Goal: Task Accomplishment & Management: Use online tool/utility

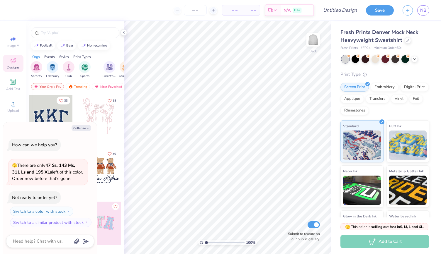
click at [72, 27] on div at bounding box center [74, 31] width 97 height 20
click at [72, 30] on div at bounding box center [75, 32] width 89 height 11
click at [83, 127] on button "Collapse" at bounding box center [82, 128] width 20 height 6
type textarea "x"
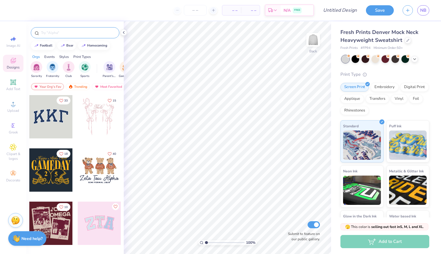
click at [74, 34] on input "text" at bounding box center [77, 33] width 75 height 6
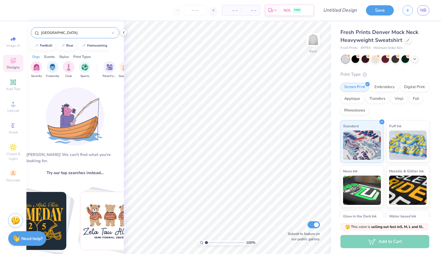
click at [63, 32] on input "[GEOGRAPHIC_DATA]" at bounding box center [75, 33] width 71 height 6
type input "college"
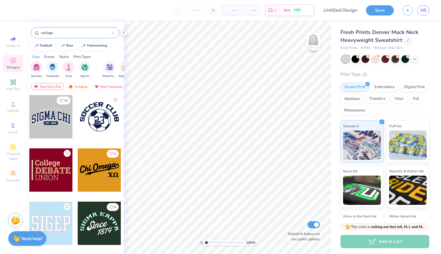
click at [54, 123] on div at bounding box center [50, 116] width 43 height 43
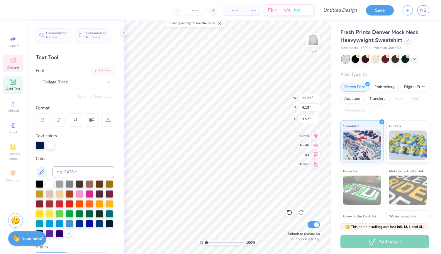
scroll to position [5, 2]
type textarea "cINCINNATI"
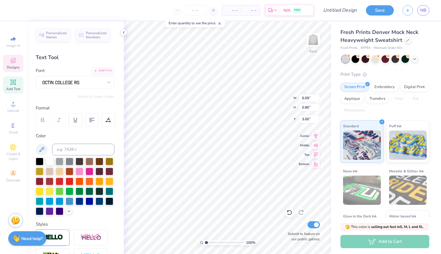
type input "6.09"
type input "0.80"
type input "3.00"
type textarea "gAMMA pHI bETA"
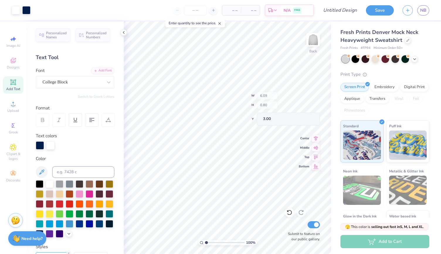
type input "11.21"
type input "4.13"
type input "3.57"
type input "10.88"
type input "4.01"
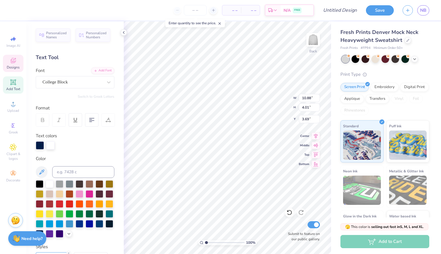
type input "3.69"
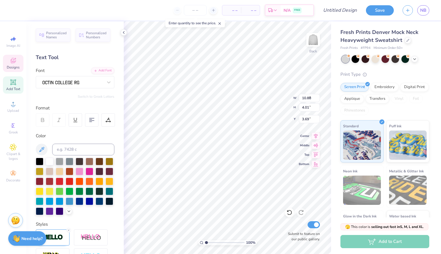
type input "3.59"
type input "0.64"
type input "3.08"
click at [290, 210] on icon at bounding box center [289, 213] width 6 height 6
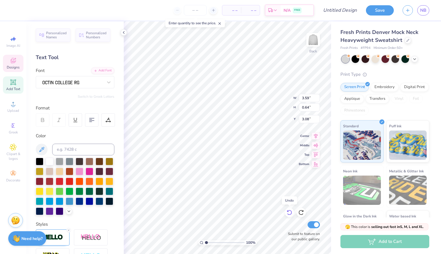
type input "6.09"
type input "0.80"
type input "3.00"
click at [290, 210] on icon at bounding box center [289, 213] width 6 height 6
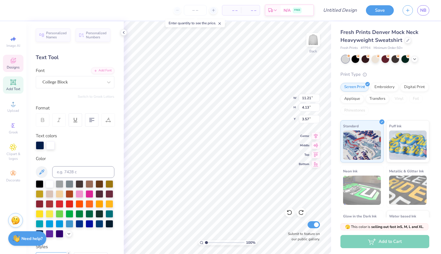
scroll to position [5, 1]
type textarea "S"
type textarea "cINCINNATI"
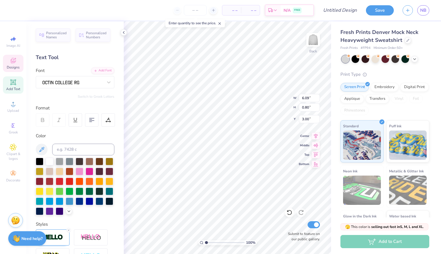
type input "6.09"
type input "0.80"
type input "3.00"
type textarea "gAMMA PHI bETA"
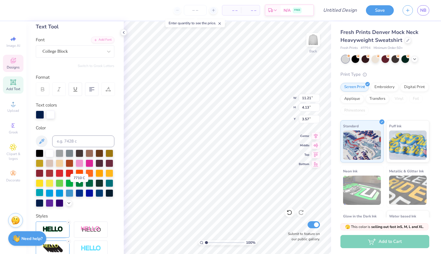
scroll to position [34, 0]
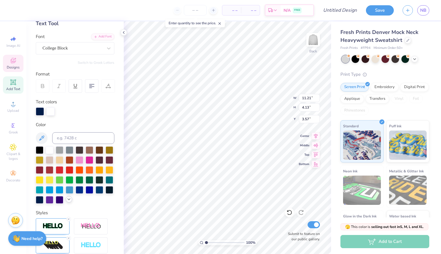
click at [67, 202] on icon at bounding box center [69, 199] width 5 height 5
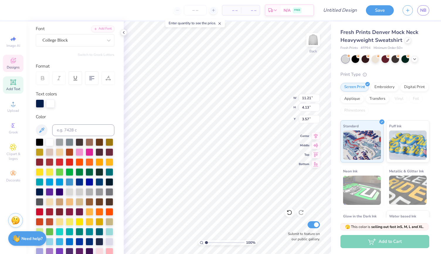
scroll to position [43, 0]
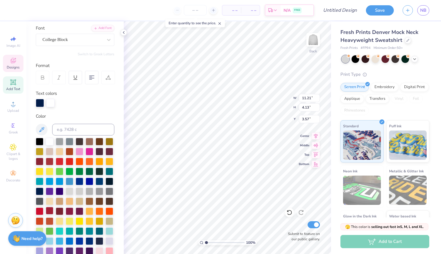
click at [50, 215] on div at bounding box center [50, 211] width 8 height 8
click at [49, 101] on div at bounding box center [50, 103] width 8 height 8
click at [49, 215] on div at bounding box center [50, 211] width 8 height 8
type input "1.41"
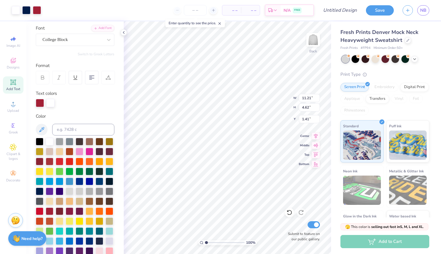
type input "13.25"
type input "5.46"
click at [315, 136] on icon at bounding box center [316, 135] width 8 height 7
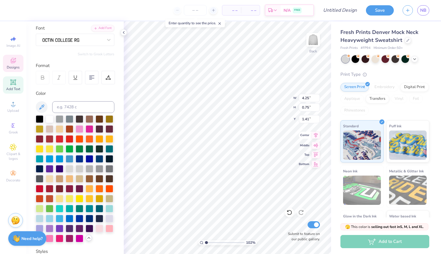
click at [317, 137] on icon at bounding box center [316, 135] width 8 height 7
type input "1.0200745945824"
type input "1.23"
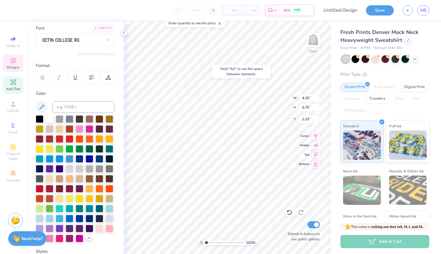
type input "1.0200745945824"
type input "13.25"
type input "4.89"
type input "1.98"
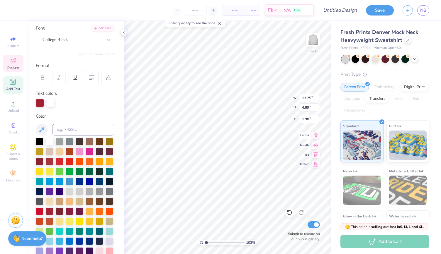
click at [318, 135] on icon at bounding box center [316, 135] width 8 height 7
type input "1.0200745945824"
type input "2.63"
type input "1.0200745945824"
type input "1.36"
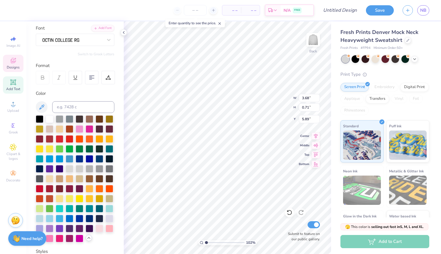
type input "1.0200745945824"
type input "8.22"
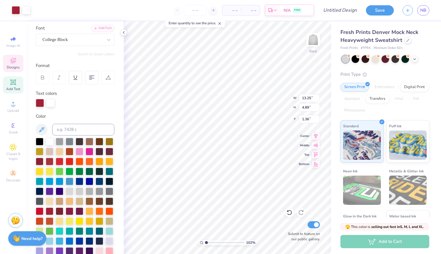
type input "1.0200745945824"
type input "3.00"
type input "1.0200745945824"
type input "4.25"
type input "0.75"
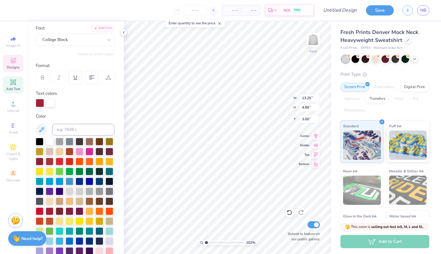
type input "1.23"
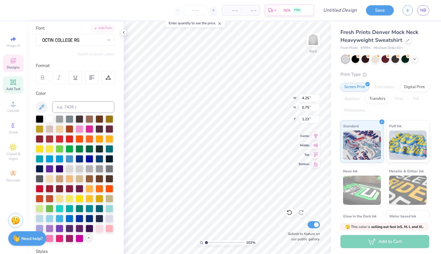
type input "1.0200745945824"
type input "12.09"
type input "1.0200745945824"
type input "13.25"
type input "4.89"
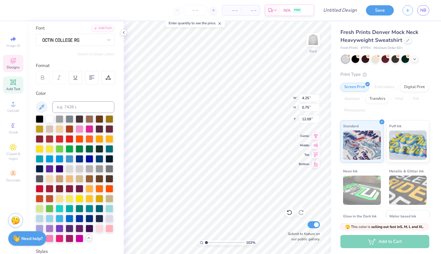
type input "3.00"
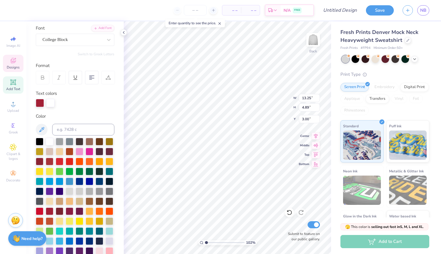
type input "1.0200745945824"
type input "1.46"
type input "1.0200745945824"
type input "4.25"
type input "0.75"
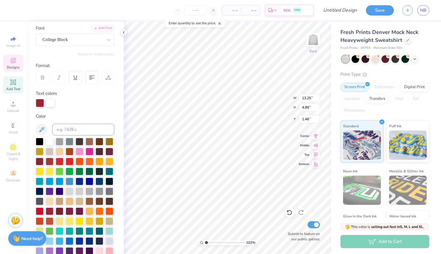
type input "12.09"
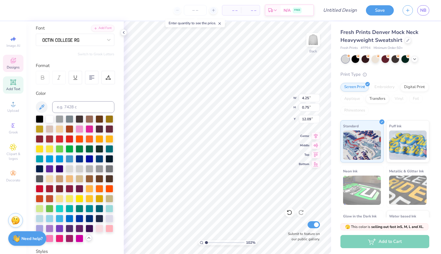
type input "1.0200745945824"
type input "5.25"
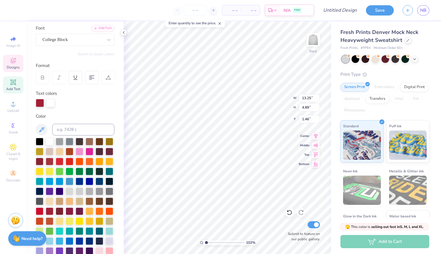
type input "1.0200745945824"
type input "1.43"
type input "1.0200745945824"
type input "1.11"
type input "1.0200745945824"
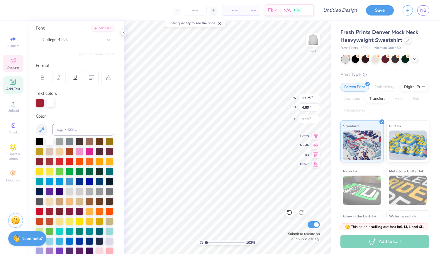
type input "8.87"
type input "1.0200745945824"
type input "4.25"
type input "0.75"
type input "5.25"
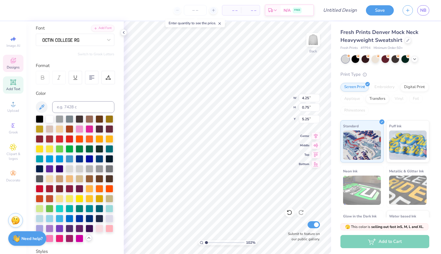
type input "1.0200745945824"
type input "18.15"
type input "1.0200745945824"
type input "13.25"
type input "4.89"
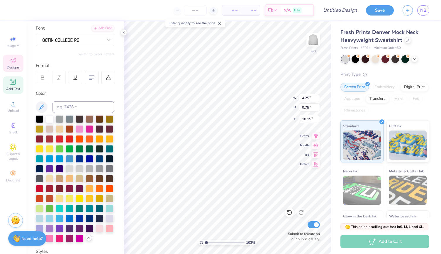
type input "8.87"
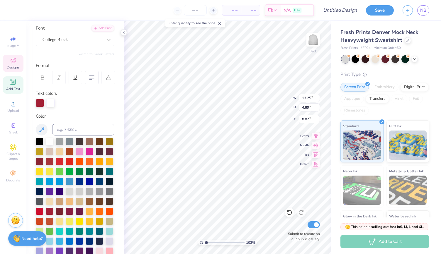
type input "1.0200745945824"
type input "1.77"
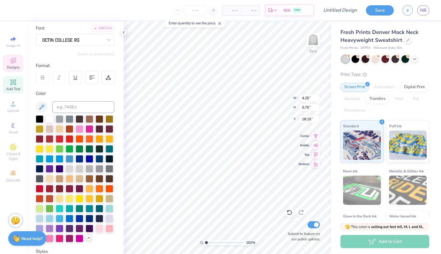
type input "1.0200745945824"
type input "8.46"
type input "1.0200745945824"
type input "7.99"
type input "1.0200745945824"
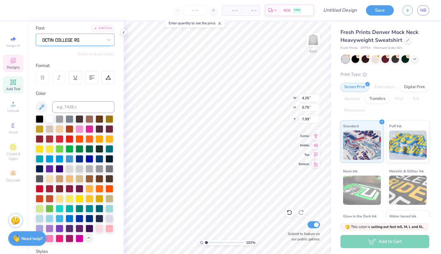
click at [70, 41] on div at bounding box center [73, 39] width 62 height 9
type input "OPTIN COLLEE"
type input "1.0200745945824"
click at [12, 87] on span "Add Text" at bounding box center [13, 89] width 14 height 5
type input "1.0200745945824"
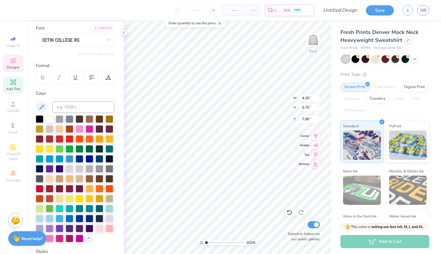
type input "5.84"
type input "1.69"
type input "9.15"
click at [80, 39] on div at bounding box center [73, 39] width 62 height 9
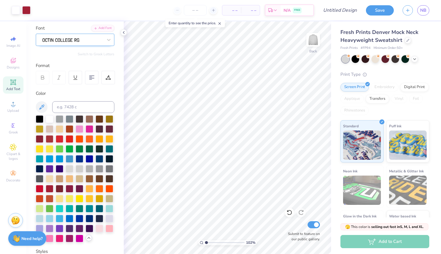
click at [93, 41] on div at bounding box center [73, 39] width 62 height 9
click at [81, 37] on div "Super Dream" at bounding box center [73, 39] width 62 height 9
type input "1.0200745945824"
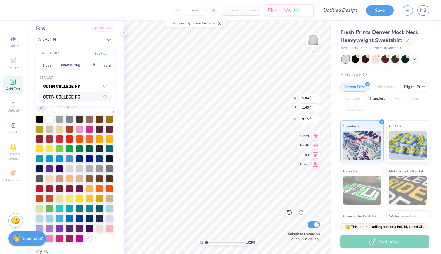
click at [81, 95] on div at bounding box center [74, 97] width 63 height 6
type input "OCTIN"
type input "1.0200745945824"
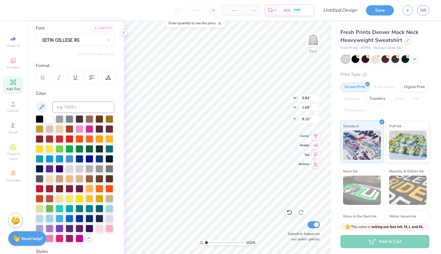
type input "1.0200745945824"
type input "4.85"
click at [291, 213] on icon at bounding box center [289, 213] width 6 height 6
type input "1.0200745945824"
type textarea "TEX"
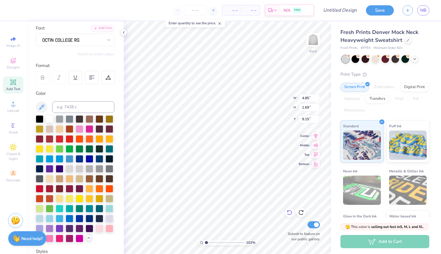
type input "1.0200745945824"
type textarea "TE"
type input "1.0200745945824"
type textarea "T"
type input "1.0200745945824"
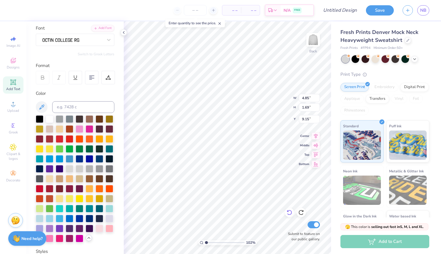
type input "1.0200745945824"
type textarea "g"
type input "1.0200745945824"
type textarea "gAM"
type input "1.0200745945824"
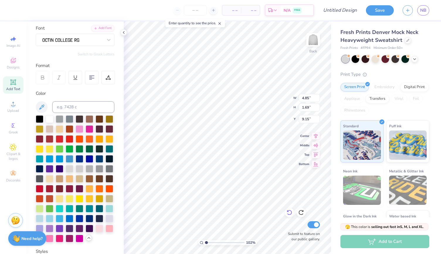
type textarea "gAMM"
type input "1.0200745945824"
type textarea "gAMMA"
type input "1.0200745945824"
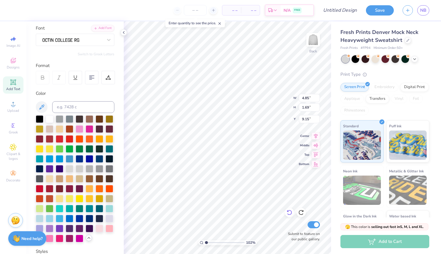
type textarea "gAMMA"
type input "1.0200745945824"
type textarea "gAMMA p"
type input "1.0200745945824"
type textarea "gAMMA pH"
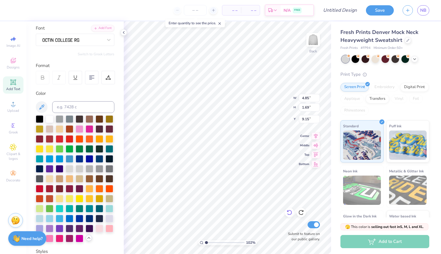
type input "1.0200745945824"
type textarea "gAMMA pHI"
type input "1.0200745945824"
type textarea "gAMMA pHI"
type input "1.0200745945824"
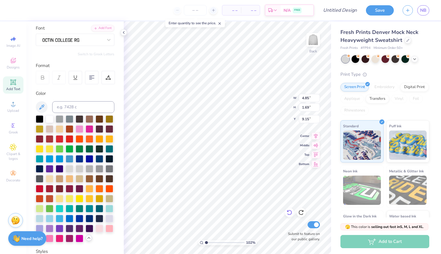
type textarea "gAMMA pHI b"
type input "1.0200745945824"
type textarea "gAMMA pHI bET"
type input "1.0200745945824"
type textarea "gAMMA pHI bETA"
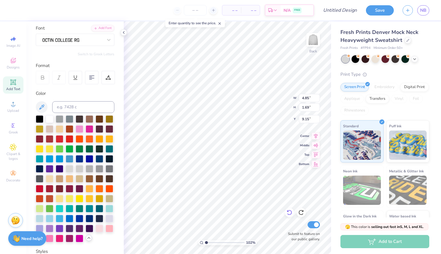
scroll to position [5, 2]
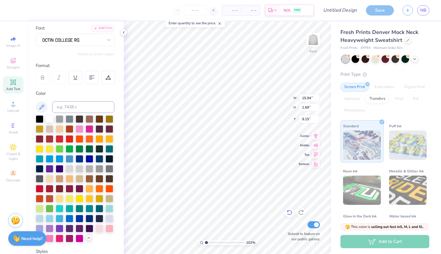
type input "1.0200745945824"
type input "15.94"
type input "1.0200745945824"
type input "6.42"
type input "0.68"
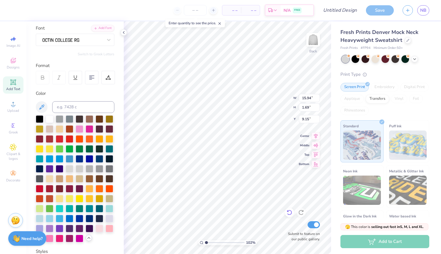
type input "10.16"
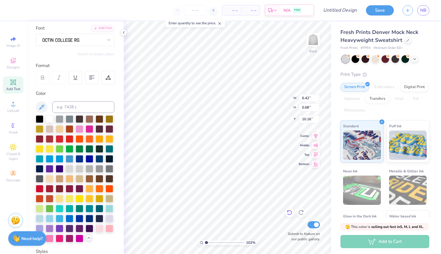
type input "1.0200745945824"
type input "5.73"
type input "1.0200745945824"
type input "4.25"
type input "0.75"
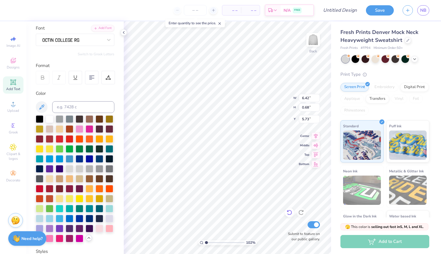
type input "7.99"
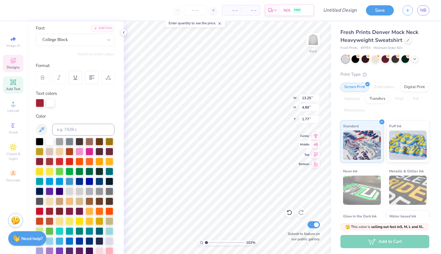
type input "1.0200745945824"
type input "1.18"
click at [316, 137] on icon at bounding box center [316, 135] width 8 height 7
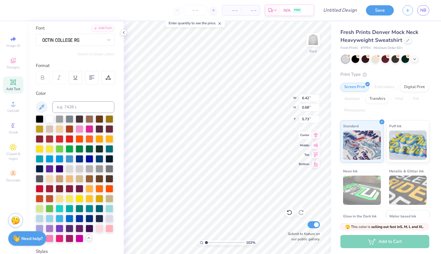
click at [317, 136] on icon at bounding box center [316, 135] width 4 height 5
type input "1.0200745945824"
type input "5.39"
click at [15, 134] on span "Greek" at bounding box center [13, 132] width 9 height 5
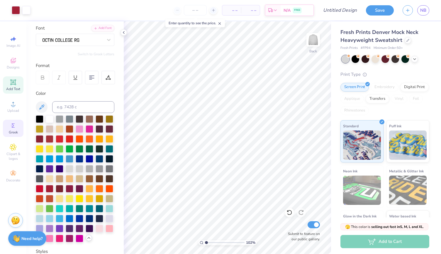
type input "1.0200745945824"
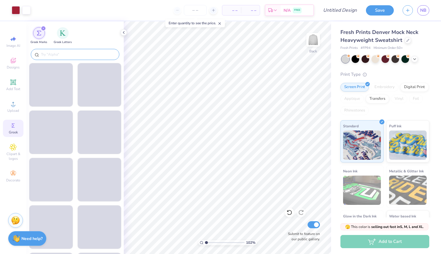
click at [67, 53] on input "text" at bounding box center [77, 55] width 75 height 6
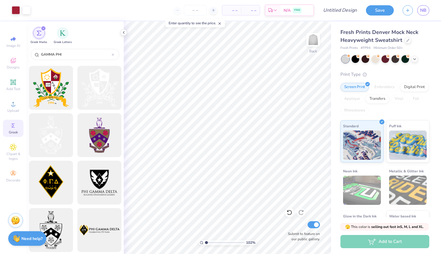
scroll to position [1091, 0]
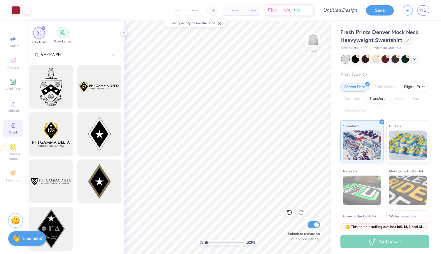
type input "GAMMA PHI"
click at [65, 35] on img "filter for Greek Letters" at bounding box center [63, 33] width 6 height 6
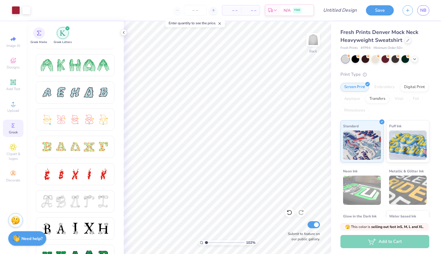
scroll to position [0, 0]
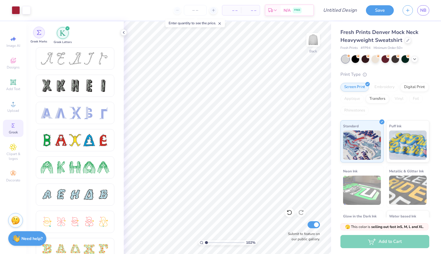
click at [40, 32] on img "filter for Greek Marks" at bounding box center [39, 32] width 5 height 5
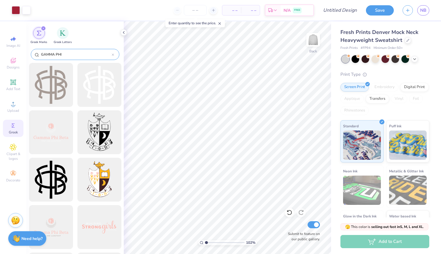
click at [64, 56] on input "GAMMA PHI" at bounding box center [75, 55] width 71 height 6
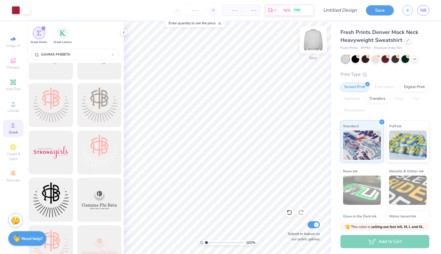
scroll to position [350, 0]
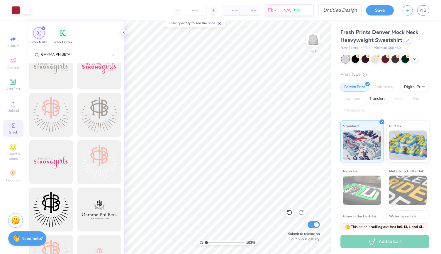
type input "GAMMA PHIBETA"
click at [333, 13] on input "Design Title" at bounding box center [347, 10] width 29 height 12
type input "c"
type input "1.0200745945824"
type input "cI"
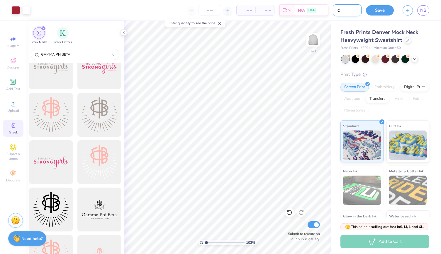
type input "1.0200745945824"
type input "cIN"
type input "1.0200745945824"
type input "cINC"
type input "1.0200745945824"
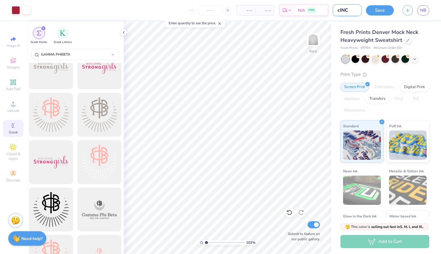
type input "cIN"
type input "1.0200745945824"
type input "cI"
type input "1.0200745945824"
type input "c"
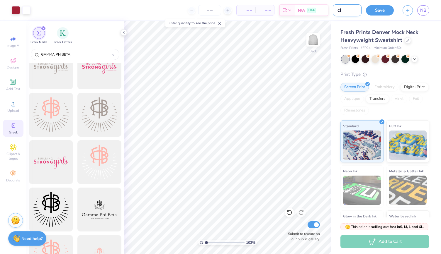
type input "1.0200745945824"
type input "C"
type input "1.0200745945824"
type input "Ci"
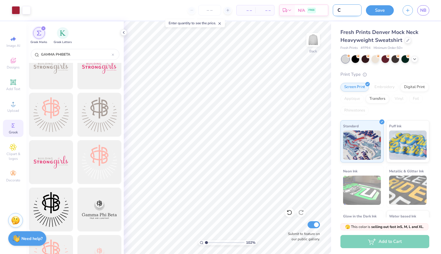
type input "1.0200745945824"
type input "Cin"
type input "1.0200745945824"
type input "Cinc"
type input "1.0200745945824"
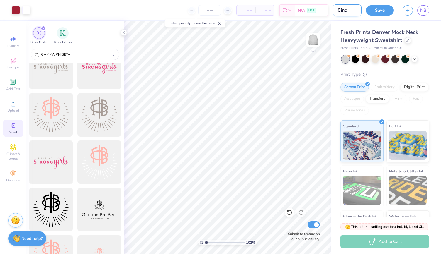
type input "Cinci"
type input "1.0200745945824"
type input "Cincin"
type input "1.0200745945824"
type input "Cincinn"
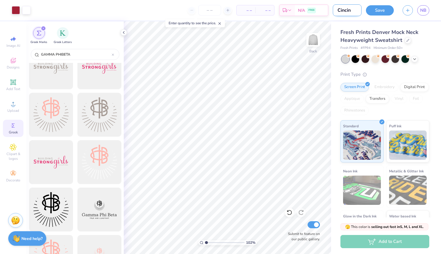
type input "1.0200745945824"
type input "Cincinna"
type input "1.0200745945824"
type input "Cincinnat"
type input "1.0200745945824"
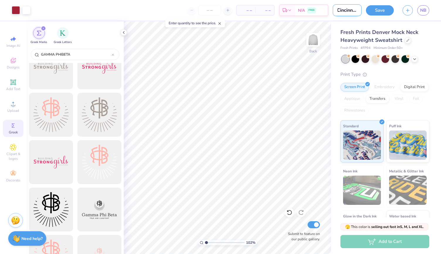
type input "[GEOGRAPHIC_DATA]"
type input "1.0200745945824"
type input "[GEOGRAPHIC_DATA]"
type input "1.0200745945824"
type input "Cincinnati M"
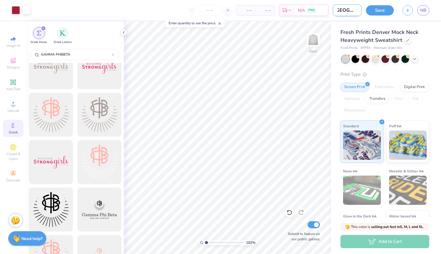
type input "1.0200745945824"
type input "Cincinnati Mc"
type input "1.0200745945824"
type input "Cincinnati M"
type input "1.0200745945824"
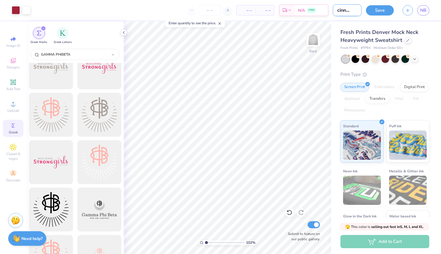
scroll to position [0, 7]
type input "Cincinnati Mo"
type input "1.0200745945824"
type input "Cincinnati Moc"
type input "1.0200745945824"
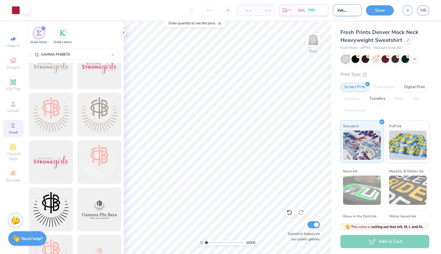
type input "Cincinnati Mock"
type input "1.0200745945824"
type input "Cincinnati Mock"
type input "1.0200745945824"
type input "Cincinnati Mock nh"
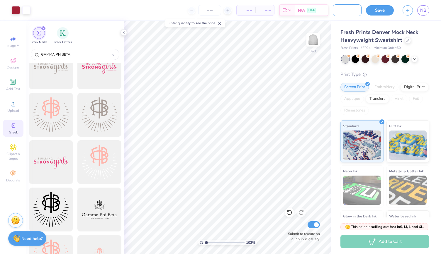
scroll to position [0, 26]
click at [368, 13] on div "Save" at bounding box center [380, 10] width 28 height 10
click at [380, 13] on button "Save" at bounding box center [380, 9] width 28 height 10
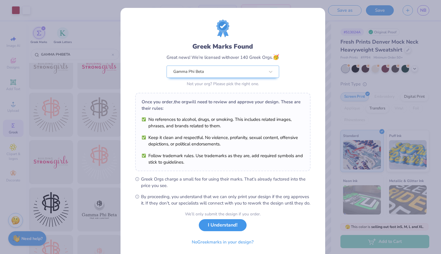
click at [219, 232] on button "I Understand!" at bounding box center [223, 226] width 48 height 12
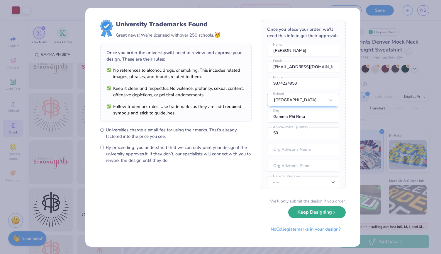
click at [300, 215] on button "Keep Designing" at bounding box center [316, 213] width 57 height 12
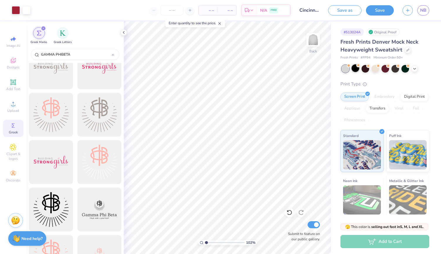
click at [356, 71] on div at bounding box center [355, 68] width 8 height 8
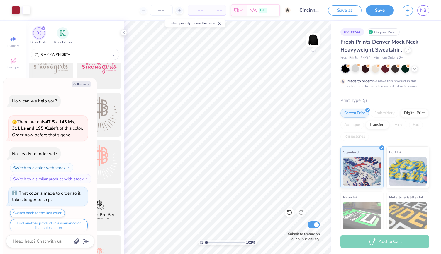
scroll to position [4, 0]
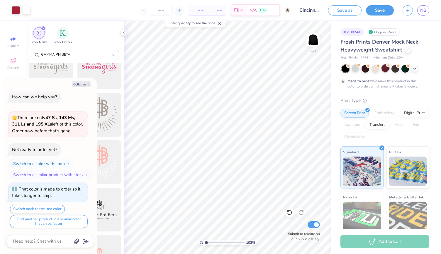
click at [386, 66] on icon at bounding box center [388, 65] width 4 height 4
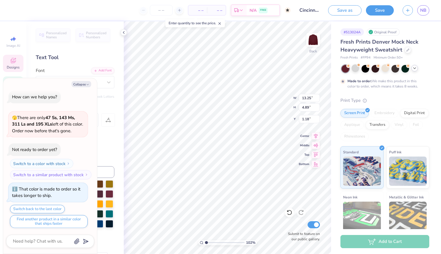
click at [414, 65] on div at bounding box center [414, 68] width 6 height 6
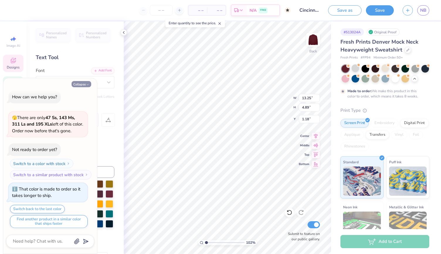
click at [84, 83] on button "Collapse" at bounding box center [82, 84] width 20 height 6
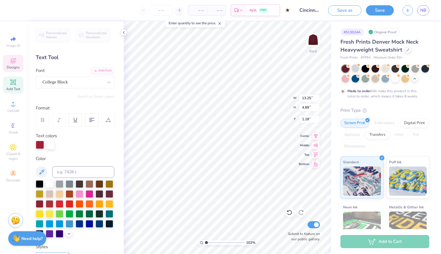
click at [41, 147] on div at bounding box center [40, 145] width 8 height 8
click at [62, 187] on div at bounding box center [60, 184] width 8 height 8
click at [53, 185] on div at bounding box center [50, 184] width 8 height 8
click at [48, 184] on div at bounding box center [50, 184] width 8 height 8
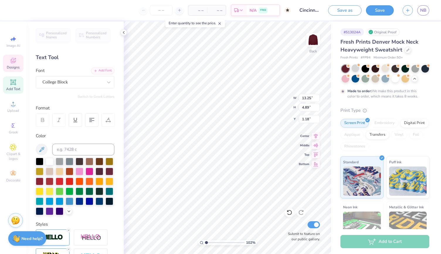
click at [15, 10] on div "– – Per Item – – Total Est. Delivery N/A FREE Design Title Cincinnati Mock neck…" at bounding box center [220, 10] width 441 height 21
click at [20, 10] on div "– – Per Item – – Total Est. Delivery N/A FREE" at bounding box center [153, 10] width 274 height 21
click at [60, 162] on div at bounding box center [60, 161] width 8 height 8
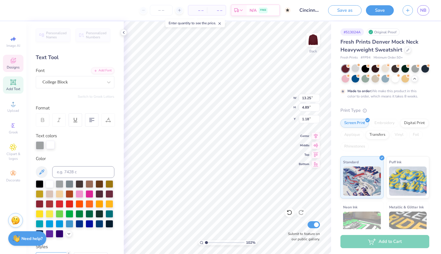
click at [52, 148] on div at bounding box center [50, 145] width 8 height 8
click at [60, 185] on div at bounding box center [60, 184] width 8 height 8
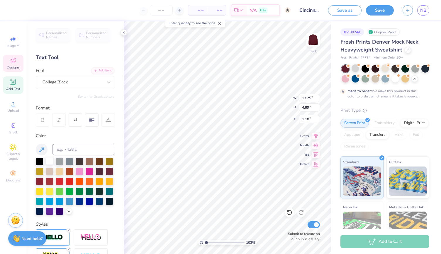
click at [50, 161] on div at bounding box center [50, 161] width 8 height 8
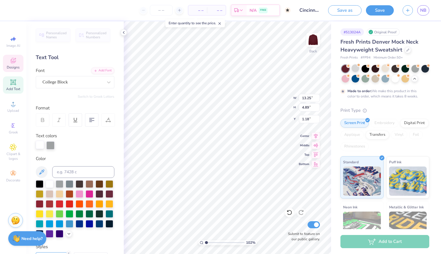
click at [40, 144] on div at bounding box center [40, 145] width 8 height 8
click at [51, 186] on div at bounding box center [50, 184] width 8 height 8
click at [368, 68] on div at bounding box center [365, 69] width 8 height 8
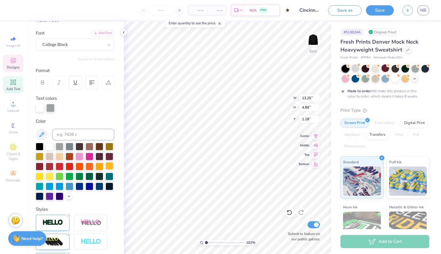
scroll to position [38, 0]
click at [67, 198] on icon at bounding box center [69, 195] width 5 height 5
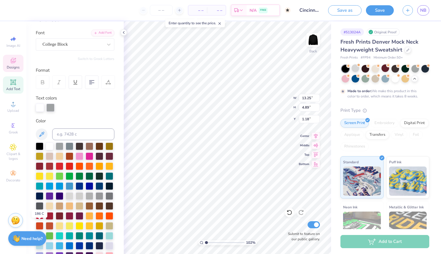
click at [40, 220] on div at bounding box center [40, 216] width 8 height 8
click at [50, 108] on div at bounding box center [50, 107] width 8 height 8
click at [47, 148] on div at bounding box center [50, 146] width 8 height 8
click at [357, 69] on div at bounding box center [355, 68] width 8 height 8
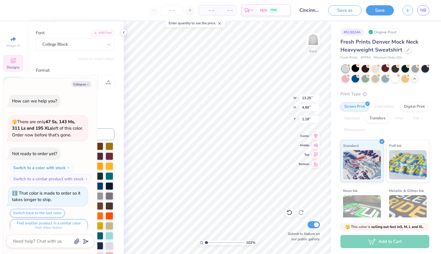
scroll to position [110, 0]
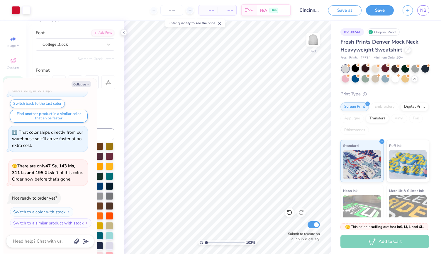
click at [361, 68] on div at bounding box center [365, 68] width 8 height 8
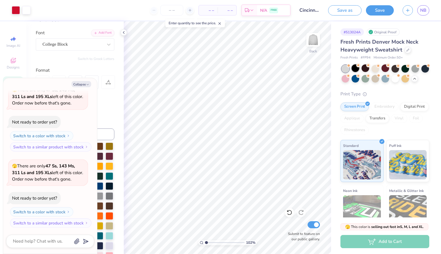
click at [356, 68] on div at bounding box center [355, 68] width 8 height 8
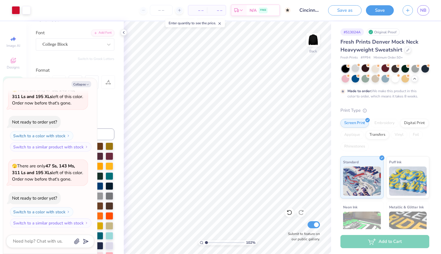
scroll to position [263, 0]
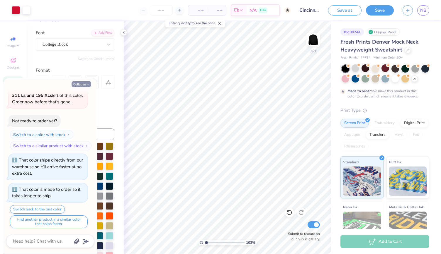
click at [83, 84] on button "Collapse" at bounding box center [82, 84] width 20 height 6
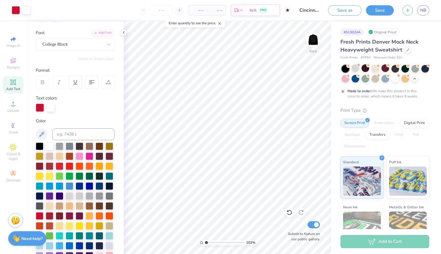
click at [45, 102] on div "Text colors" at bounding box center [75, 103] width 79 height 17
click at [41, 107] on div at bounding box center [40, 107] width 8 height 8
click at [60, 145] on div at bounding box center [60, 146] width 8 height 8
click at [76, 200] on div at bounding box center [80, 196] width 8 height 8
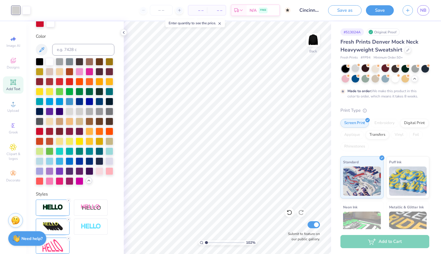
scroll to position [128, 0]
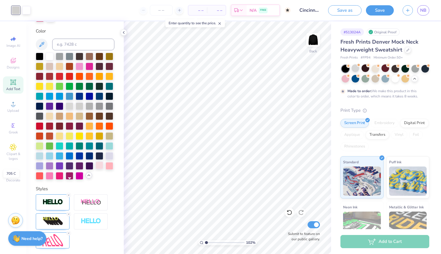
click at [96, 169] on div at bounding box center [100, 166] width 8 height 8
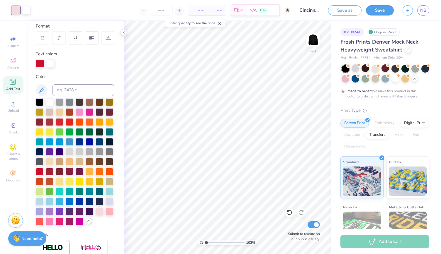
scroll to position [81, 0]
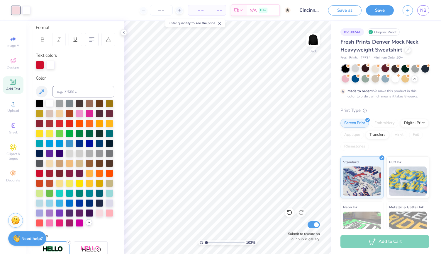
click at [50, 105] on div at bounding box center [50, 103] width 8 height 8
click at [38, 65] on div at bounding box center [40, 64] width 8 height 8
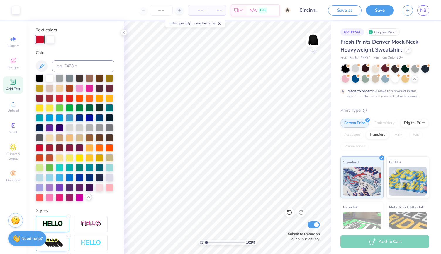
scroll to position [107, 0]
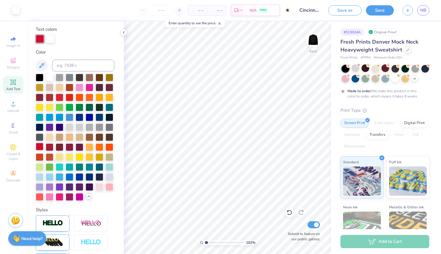
click at [40, 151] on div at bounding box center [40, 147] width 8 height 8
click at [56, 141] on div at bounding box center [60, 138] width 8 height 8
click at [66, 141] on div at bounding box center [70, 137] width 8 height 8
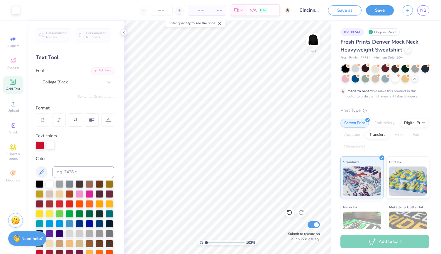
click at [50, 143] on div at bounding box center [50, 145] width 8 height 8
click at [53, 194] on div at bounding box center [50, 194] width 8 height 8
click at [48, 183] on div at bounding box center [50, 184] width 8 height 8
click at [40, 143] on div at bounding box center [40, 145] width 8 height 8
click at [60, 181] on div at bounding box center [60, 184] width 8 height 8
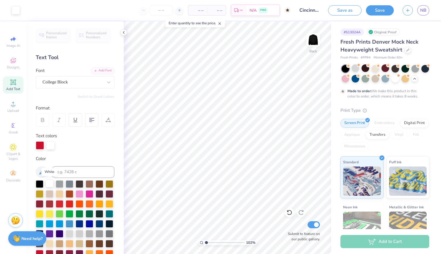
click at [50, 183] on div at bounding box center [50, 184] width 8 height 8
click at [52, 148] on div at bounding box center [50, 145] width 8 height 8
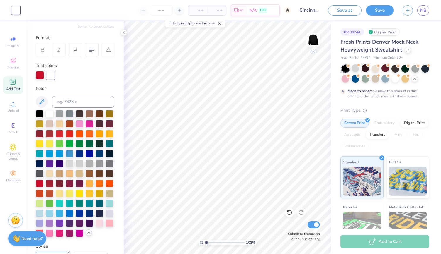
scroll to position [71, 0]
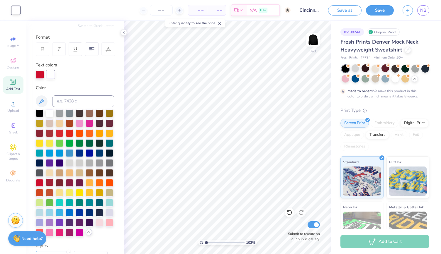
click at [46, 186] on div at bounding box center [50, 183] width 8 height 8
click at [49, 186] on div at bounding box center [50, 183] width 8 height 8
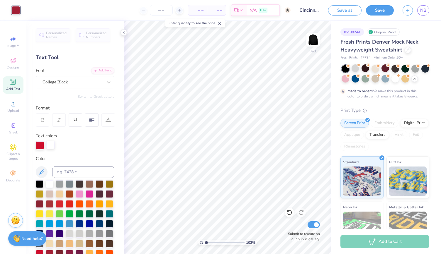
click at [48, 147] on div at bounding box center [50, 145] width 8 height 8
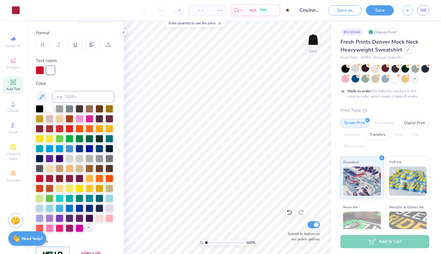
scroll to position [66, 0]
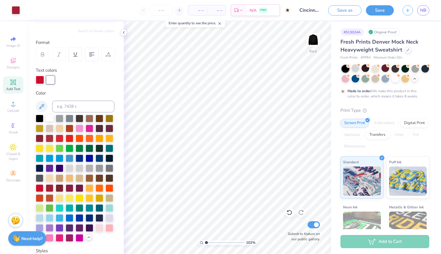
click at [49, 118] on div at bounding box center [50, 118] width 8 height 8
click at [37, 82] on div at bounding box center [40, 79] width 8 height 8
click at [49, 82] on div at bounding box center [50, 79] width 8 height 8
click at [28, 12] on div "– – Per Item – – Total Est. Delivery N/A FREE" at bounding box center [157, 10] width 266 height 21
click at [16, 9] on div at bounding box center [16, 10] width 8 height 8
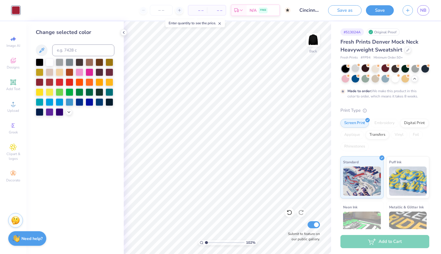
click at [29, 10] on div "– – Per Item – – Total Est. Delivery N/A FREE" at bounding box center [157, 10] width 266 height 21
click at [120, 33] on div "Change selected color" at bounding box center [74, 137] width 97 height 233
click at [123, 32] on icon at bounding box center [123, 32] width 5 height 5
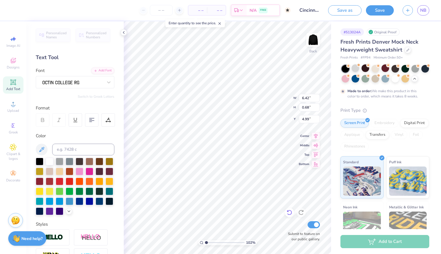
click at [289, 214] on icon at bounding box center [289, 213] width 6 height 6
click at [292, 215] on icon at bounding box center [289, 213] width 6 height 6
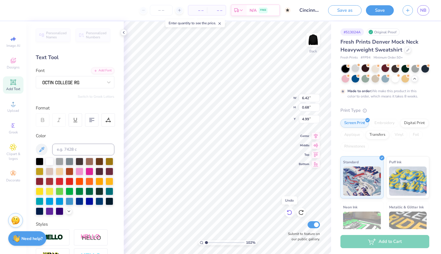
click at [292, 215] on icon at bounding box center [289, 213] width 6 height 6
click at [288, 214] on icon at bounding box center [289, 213] width 6 height 6
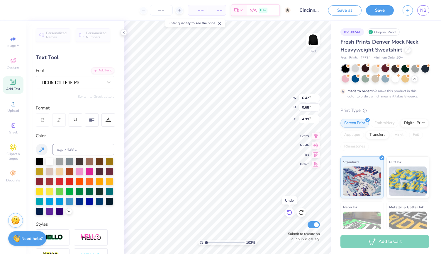
click at [288, 214] on icon at bounding box center [289, 213] width 6 height 6
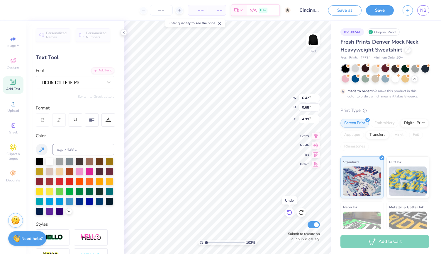
click at [288, 214] on icon at bounding box center [289, 213] width 6 height 6
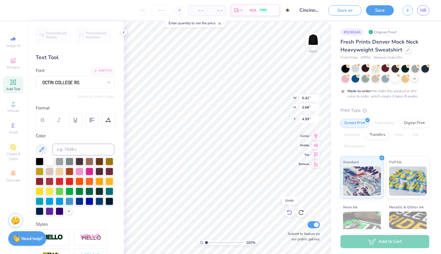
click at [288, 214] on icon at bounding box center [289, 213] width 6 height 6
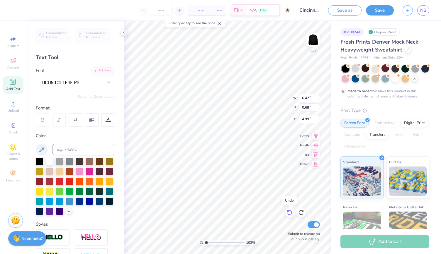
click at [288, 214] on icon at bounding box center [289, 213] width 6 height 6
click at [291, 211] on icon at bounding box center [289, 212] width 5 height 5
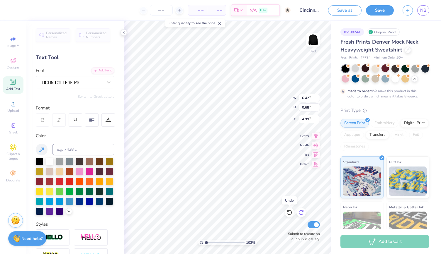
click at [291, 211] on icon at bounding box center [289, 212] width 5 height 5
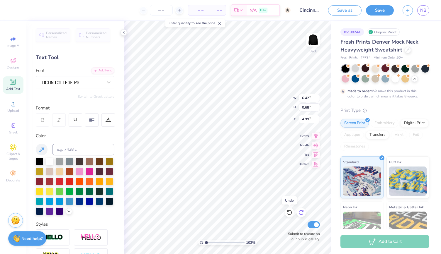
click at [291, 211] on icon at bounding box center [289, 212] width 5 height 5
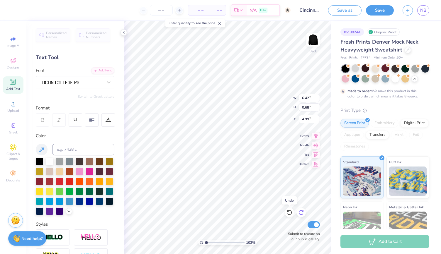
click at [300, 213] on icon at bounding box center [301, 213] width 6 height 6
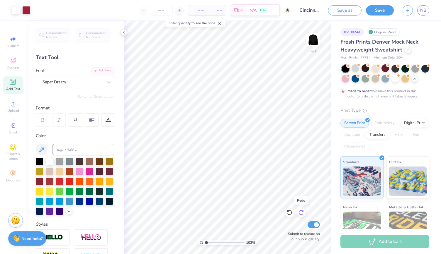
click at [300, 213] on icon at bounding box center [301, 213] width 6 height 6
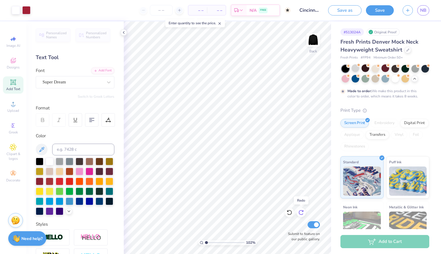
click at [300, 213] on icon at bounding box center [301, 213] width 6 height 6
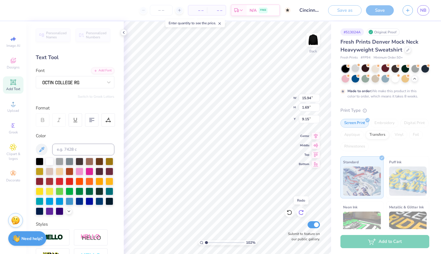
click at [300, 213] on icon at bounding box center [301, 213] width 6 height 6
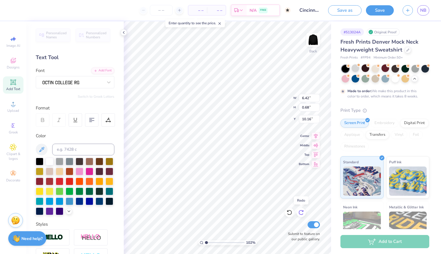
click at [300, 213] on icon at bounding box center [301, 213] width 6 height 6
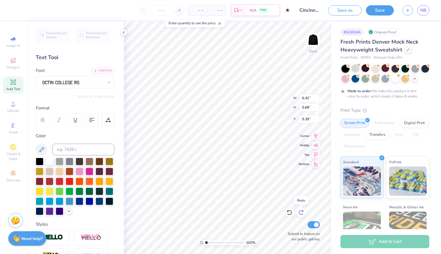
click at [300, 213] on icon at bounding box center [301, 213] width 6 height 6
click at [290, 214] on icon at bounding box center [289, 213] width 6 height 6
click at [372, 7] on button "Save" at bounding box center [380, 9] width 28 height 10
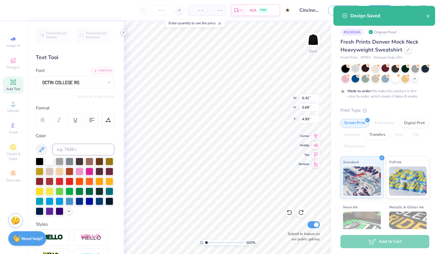
click at [123, 33] on icon at bounding box center [123, 32] width 5 height 5
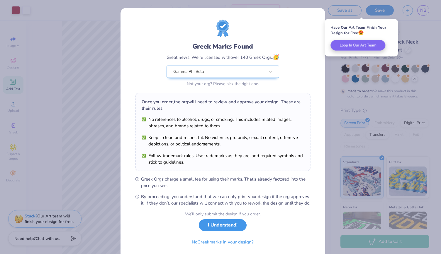
click at [226, 232] on button "I Understand!" at bounding box center [223, 226] width 48 height 12
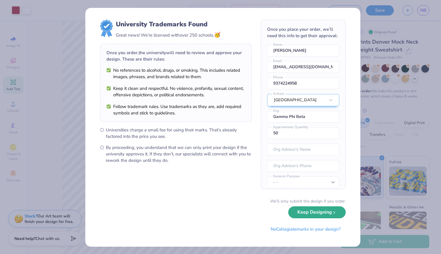
click at [329, 212] on button "Keep Designing" at bounding box center [316, 213] width 57 height 12
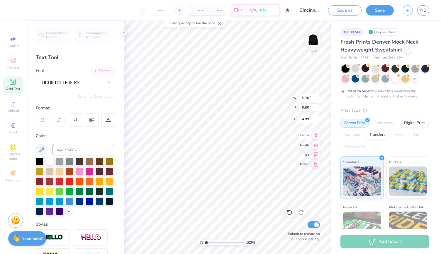
click at [314, 136] on icon at bounding box center [316, 135] width 8 height 7
click at [360, 68] on div at bounding box center [386, 74] width 88 height 18
click at [356, 68] on div at bounding box center [355, 68] width 8 height 8
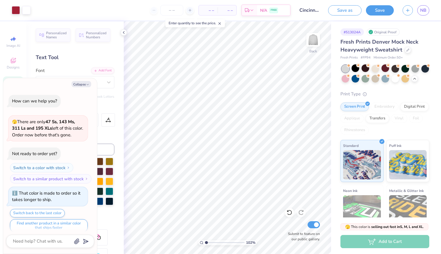
scroll to position [369, 0]
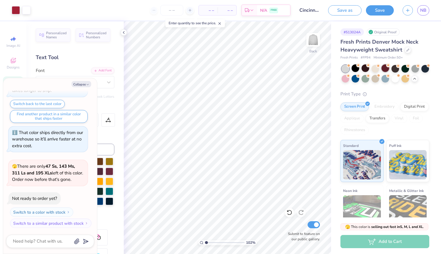
click at [389, 69] on div at bounding box center [386, 74] width 88 height 18
click at [387, 69] on div at bounding box center [385, 68] width 8 height 8
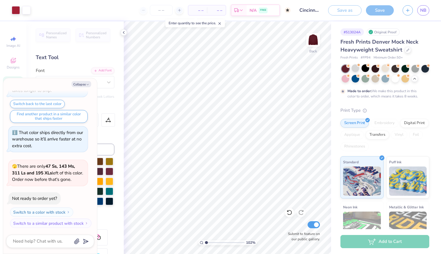
scroll to position [417, 0]
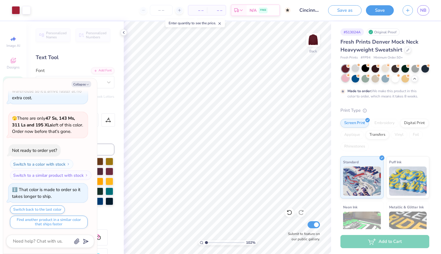
click at [350, 77] on icon at bounding box center [348, 75] width 4 height 4
click at [369, 78] on div at bounding box center [365, 78] width 8 height 8
click at [356, 68] on div at bounding box center [355, 68] width 8 height 8
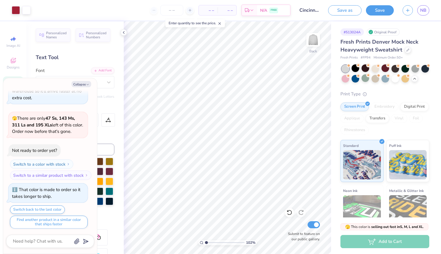
scroll to position [522, 0]
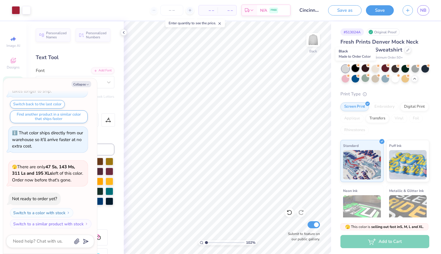
click at [355, 69] on div at bounding box center [355, 68] width 8 height 8
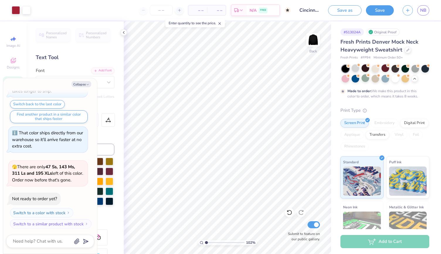
scroll to position [570, 0]
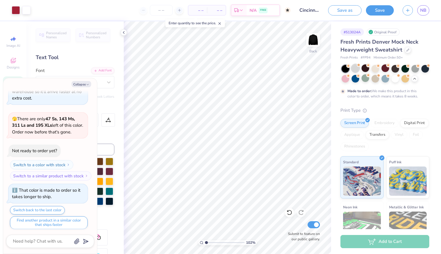
click at [358, 69] on div at bounding box center [355, 68] width 8 height 8
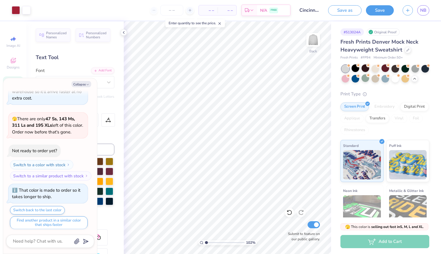
scroll to position [676, 0]
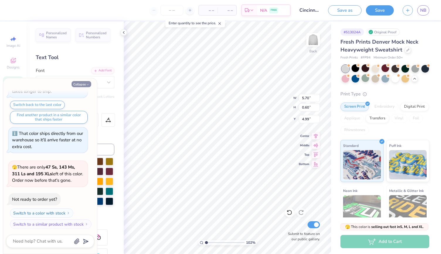
click at [88, 85] on icon "button" at bounding box center [88, 85] width 4 height 4
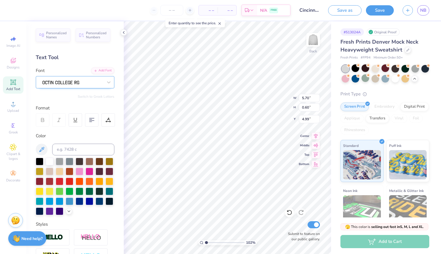
click at [87, 83] on div at bounding box center [73, 82] width 62 height 9
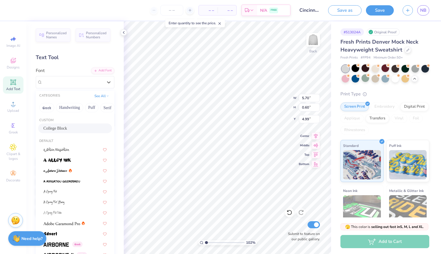
click at [72, 126] on div "College Block" at bounding box center [74, 128] width 63 height 6
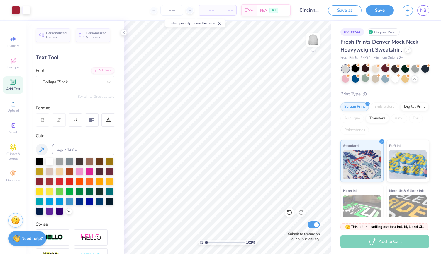
click at [358, 67] on div at bounding box center [355, 68] width 8 height 8
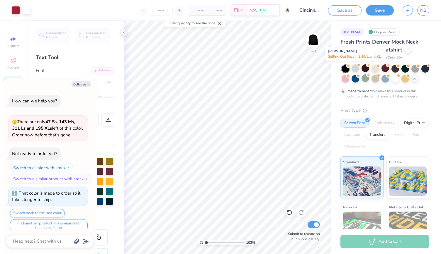
scroll to position [724, 0]
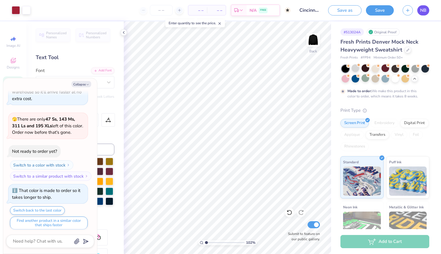
click at [423, 10] on span "NB" at bounding box center [423, 10] width 6 height 7
click at [12, 12] on div at bounding box center [16, 10] width 8 height 8
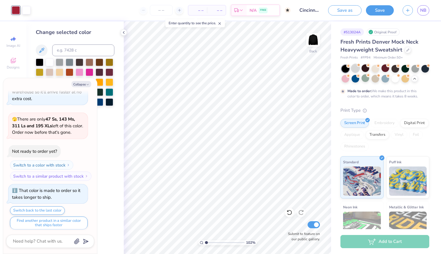
click at [353, 67] on div at bounding box center [355, 68] width 8 height 8
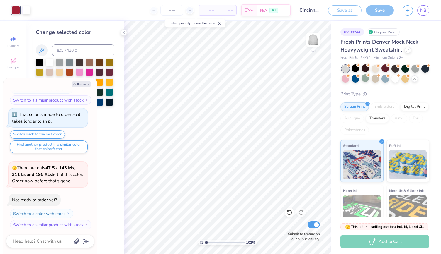
scroll to position [830, 0]
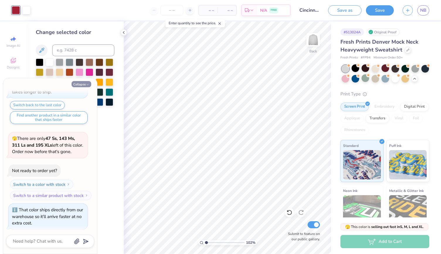
click at [84, 84] on button "Collapse" at bounding box center [82, 84] width 20 height 6
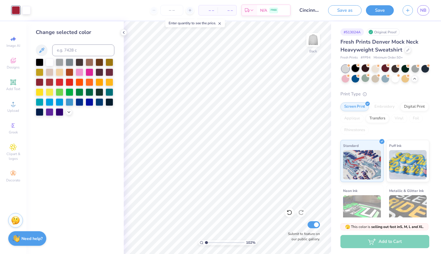
click at [356, 67] on div at bounding box center [355, 68] width 8 height 8
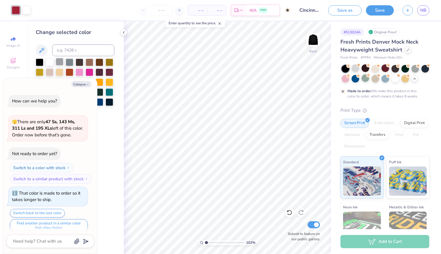
scroll to position [878, 0]
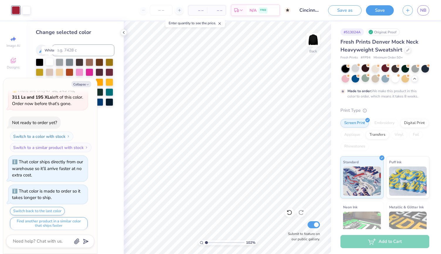
click at [50, 63] on div at bounding box center [50, 62] width 8 height 8
click at [86, 87] on button "Collapse" at bounding box center [82, 84] width 20 height 6
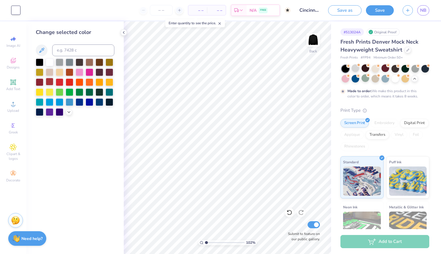
click at [50, 81] on div at bounding box center [50, 82] width 8 height 8
click at [28, 10] on div "– – Per Item – – Total Est. Delivery N/A FREE" at bounding box center [157, 10] width 266 height 21
click at [124, 33] on icon at bounding box center [123, 32] width 5 height 5
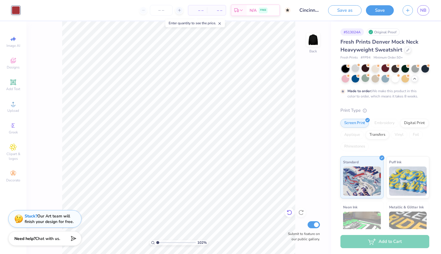
click at [288, 213] on icon at bounding box center [289, 213] width 6 height 6
click at [288, 214] on icon at bounding box center [289, 213] width 6 height 6
click at [298, 214] on icon at bounding box center [301, 213] width 6 height 6
click at [18, 9] on div at bounding box center [16, 10] width 8 height 8
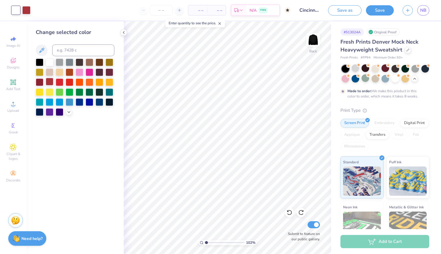
click at [50, 80] on div at bounding box center [50, 82] width 8 height 8
click at [32, 13] on div "– – Per Item – – Total Est. Delivery N/A FREE" at bounding box center [157, 10] width 266 height 21
click at [123, 34] on icon at bounding box center [123, 32] width 5 height 5
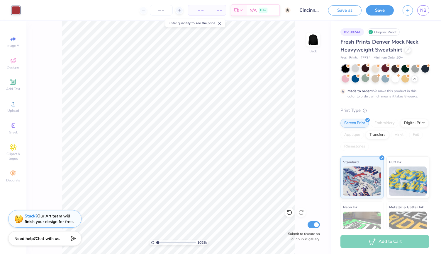
click at [24, 9] on div "Art colors – – Per Item – – Total Est. Delivery N/A FREE Design Title Cincinnat…" at bounding box center [220, 10] width 441 height 21
click at [288, 213] on icon at bounding box center [289, 213] width 6 height 6
click at [290, 214] on icon at bounding box center [289, 213] width 6 height 6
click at [288, 213] on icon at bounding box center [289, 213] width 6 height 6
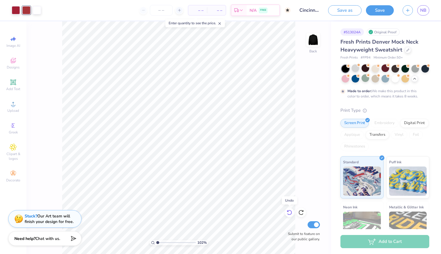
click at [288, 213] on icon at bounding box center [289, 213] width 6 height 6
click at [311, 213] on div "102 % Back Submit to feature on our public gallery." at bounding box center [178, 137] width 305 height 233
click at [302, 213] on icon at bounding box center [301, 213] width 6 height 6
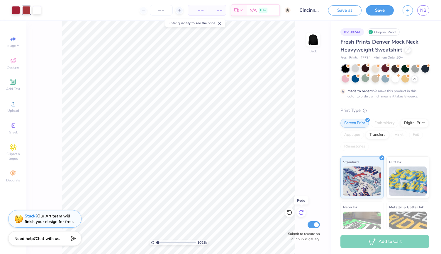
click at [302, 213] on icon at bounding box center [301, 213] width 6 height 6
click at [15, 11] on div at bounding box center [16, 10] width 8 height 8
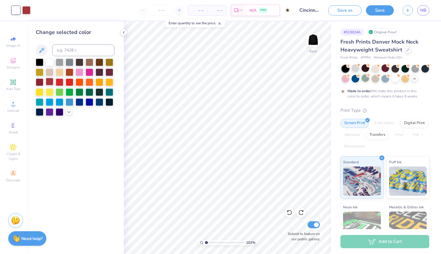
click at [49, 80] on div at bounding box center [50, 82] width 8 height 8
click at [123, 33] on icon at bounding box center [123, 32] width 5 height 5
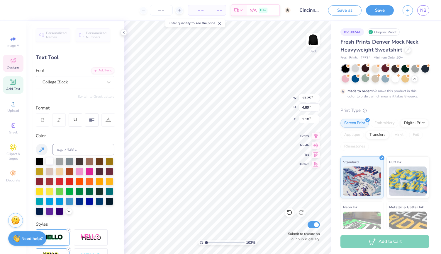
click at [49, 162] on div at bounding box center [50, 161] width 8 height 8
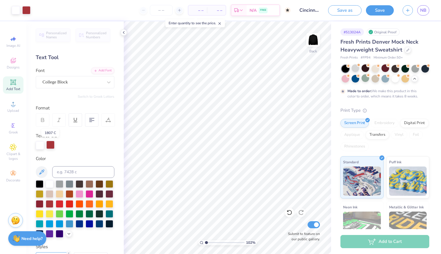
click at [52, 145] on div at bounding box center [50, 145] width 8 height 8
click at [48, 184] on div at bounding box center [50, 184] width 8 height 8
click at [49, 146] on div at bounding box center [50, 145] width 8 height 8
click at [126, 31] on div at bounding box center [123, 32] width 6 height 6
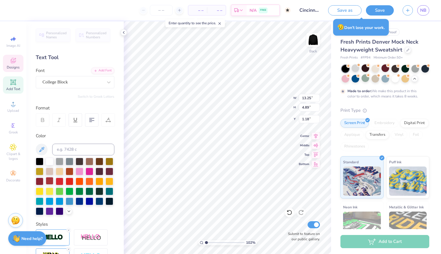
click at [53, 180] on div at bounding box center [50, 181] width 8 height 8
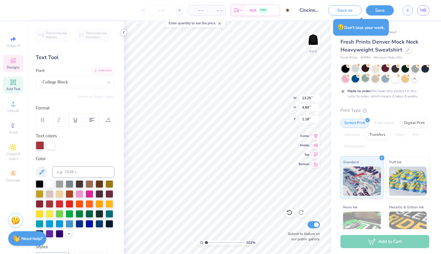
click at [125, 33] on icon at bounding box center [123, 32] width 5 height 5
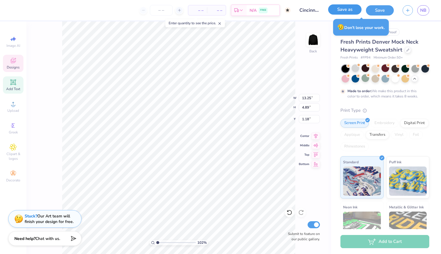
click at [347, 10] on button "Save as" at bounding box center [344, 9] width 33 height 10
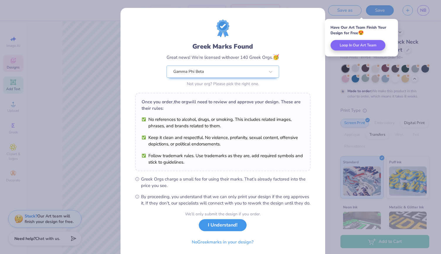
click at [213, 232] on button "I Understand!" at bounding box center [223, 226] width 48 height 12
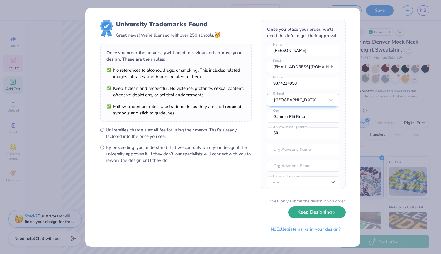
click at [298, 212] on button "Keep Designing" at bounding box center [316, 213] width 57 height 12
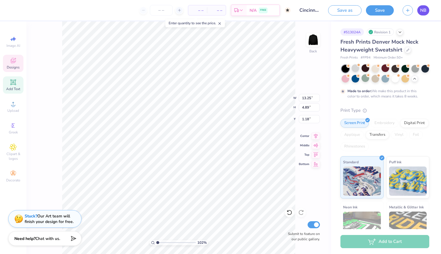
click at [420, 11] on span "NB" at bounding box center [423, 10] width 6 height 7
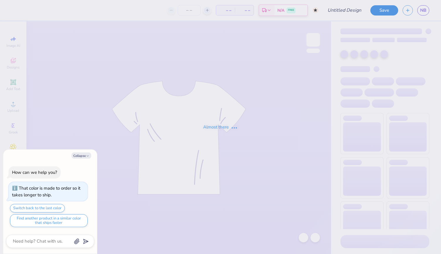
type textarea "x"
type input "Cincinnati Mock neck"
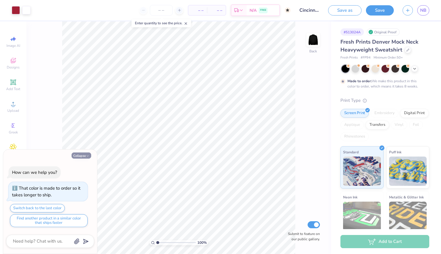
click at [87, 155] on icon "button" at bounding box center [88, 156] width 4 height 4
type textarea "x"
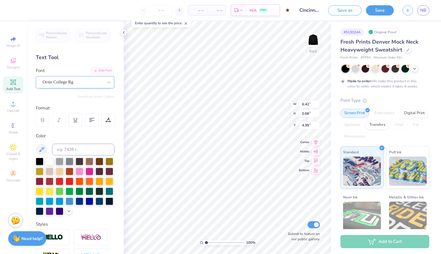
click at [95, 84] on div "Octin College Rg" at bounding box center [73, 82] width 62 height 9
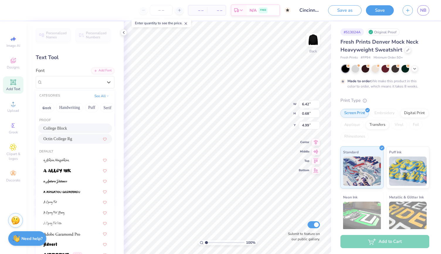
click at [66, 129] on span "College Block" at bounding box center [55, 128] width 24 height 6
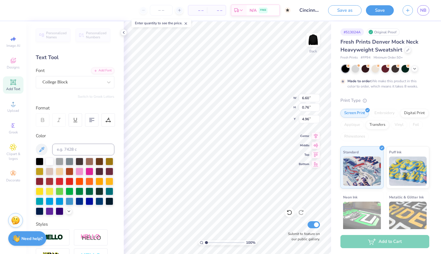
type input "6.60"
type input "0.76"
type input "4.96"
type input "5.67"
type input "0.65"
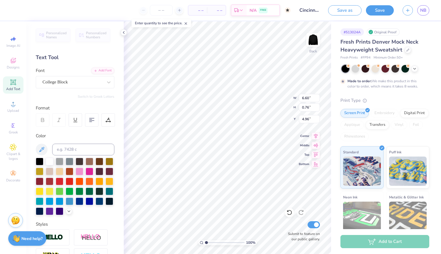
type input "5.06"
click at [316, 135] on icon at bounding box center [316, 135] width 4 height 5
type input "4.98"
type input "0.57"
type input "5.14"
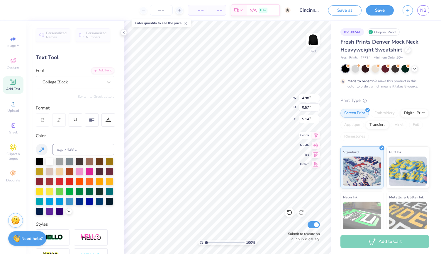
click at [316, 137] on icon at bounding box center [316, 135] width 4 height 5
click at [376, 13] on button "Save" at bounding box center [380, 9] width 28 height 10
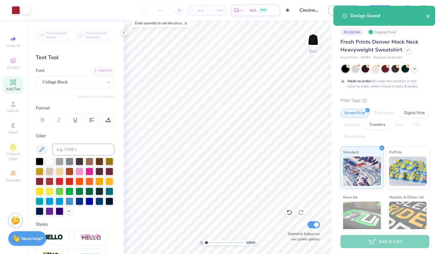
click at [429, 16] on icon "close" at bounding box center [428, 16] width 4 height 5
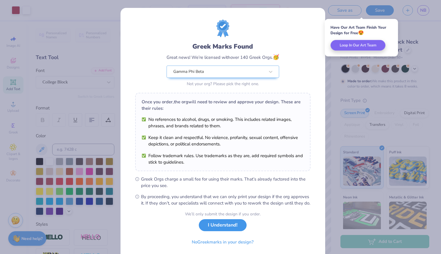
click at [210, 232] on button "I Understand!" at bounding box center [223, 226] width 48 height 12
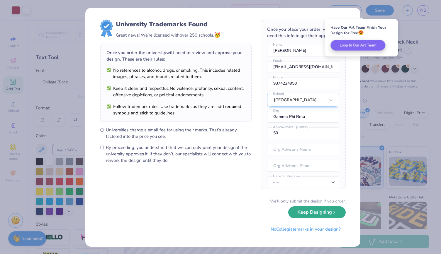
click at [296, 216] on button "Keep Designing" at bounding box center [316, 213] width 57 height 12
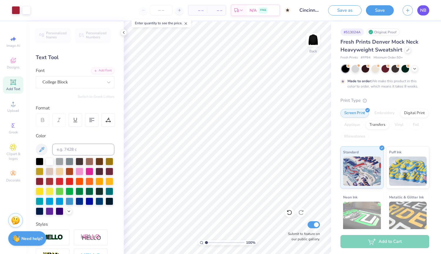
click at [420, 10] on span "NB" at bounding box center [423, 10] width 6 height 7
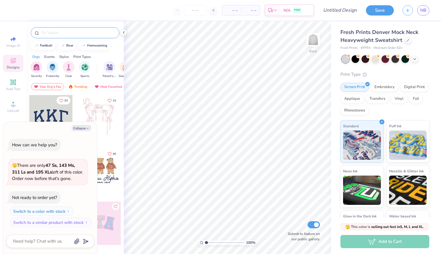
click at [60, 32] on input "text" at bounding box center [77, 33] width 75 height 6
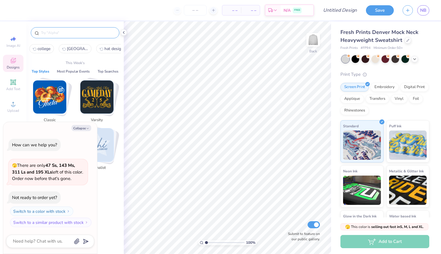
type textarea "x"
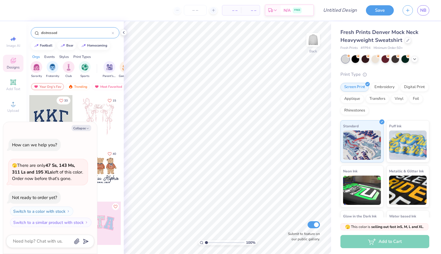
type input "distressed"
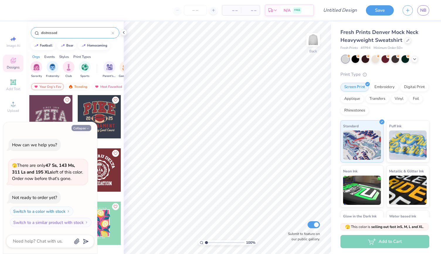
click at [81, 128] on button "Collapse" at bounding box center [82, 128] width 20 height 6
type textarea "x"
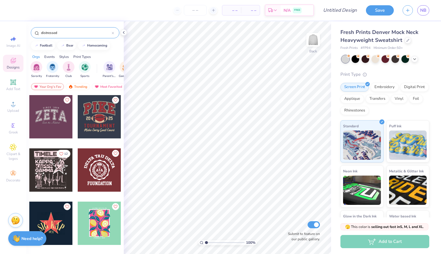
click at [59, 120] on div at bounding box center [50, 116] width 43 height 43
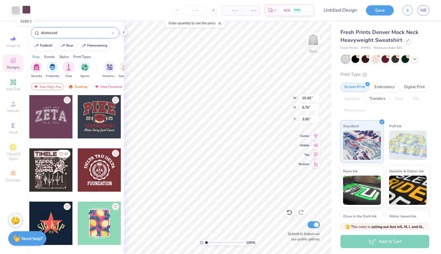
click at [22, 11] on div at bounding box center [26, 10] width 8 height 8
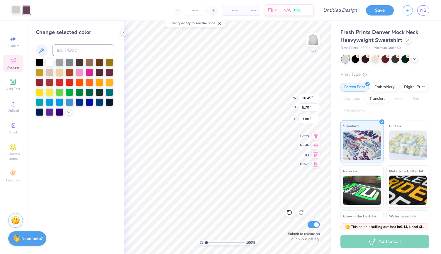
click at [13, 12] on div at bounding box center [16, 10] width 8 height 8
click at [50, 82] on div at bounding box center [50, 82] width 8 height 8
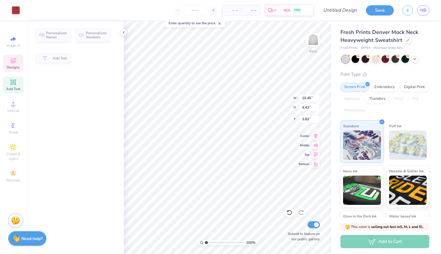
type input "4.43"
type input "3.82"
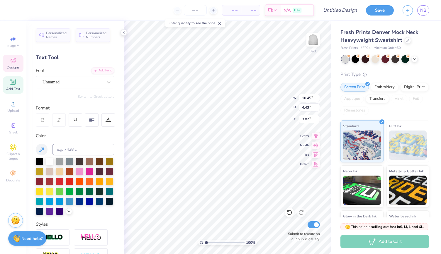
scroll to position [5, 1]
type textarea "[GEOGRAPHIC_DATA]"
click at [334, 144] on div "Fresh Prints Denver Mock Neck Heavyweight Sweatshirt Fresh Prints # FP94 Minimu…" at bounding box center [386, 137] width 110 height 232
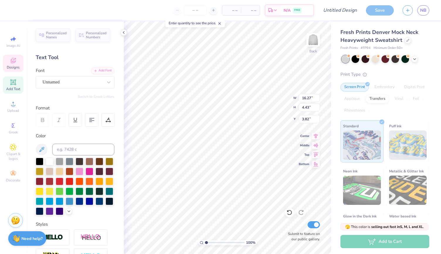
type input "16.27"
type input "3.70"
type input "4.18"
